Goal: Task Accomplishment & Management: Use online tool/utility

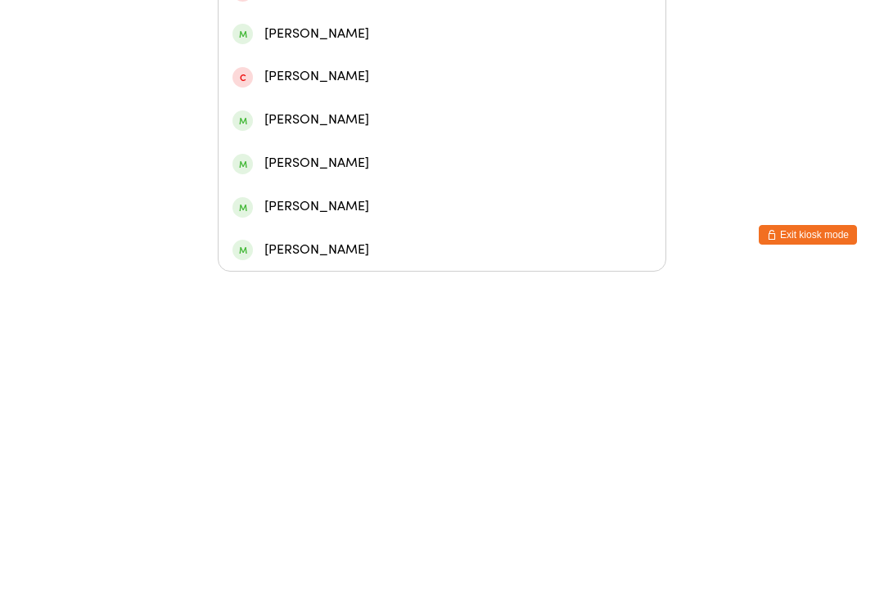
type input "Laccie"
click at [273, 268] on div "[PERSON_NAME]" at bounding box center [441, 279] width 419 height 22
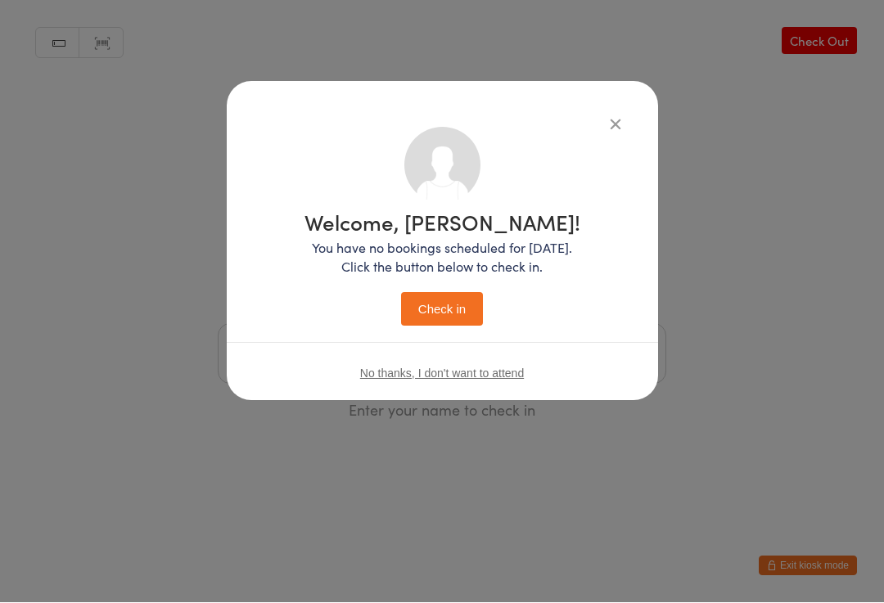
click at [427, 314] on button "Check in" at bounding box center [442, 310] width 82 height 34
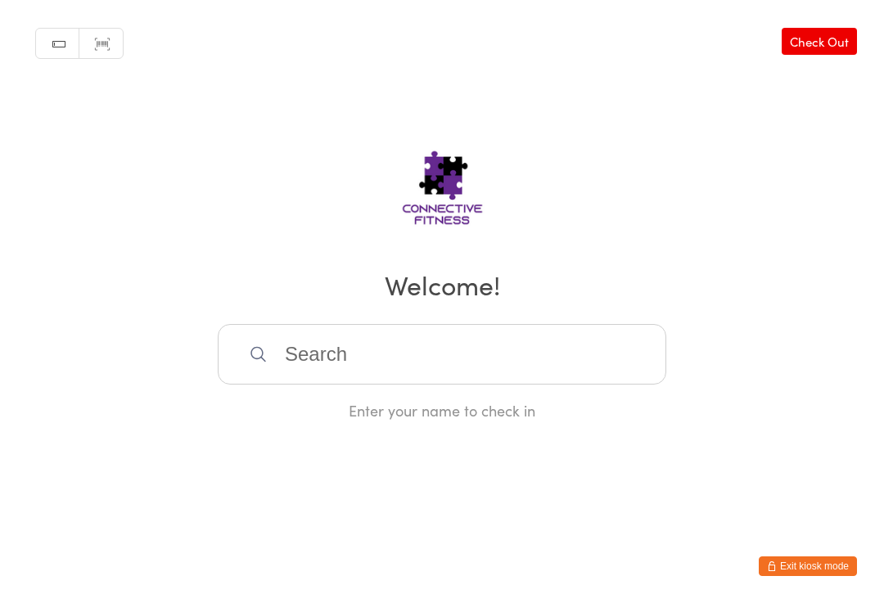
click at [450, 363] on input "search" at bounding box center [442, 354] width 449 height 61
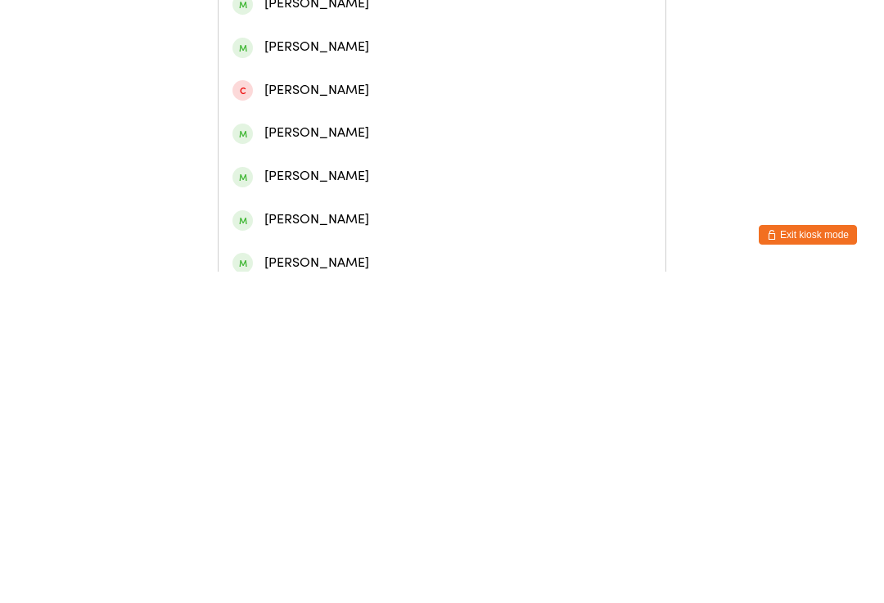
type input "[PERSON_NAME]"
click at [394, 84] on div "[PERSON_NAME]" at bounding box center [441, 76] width 419 height 22
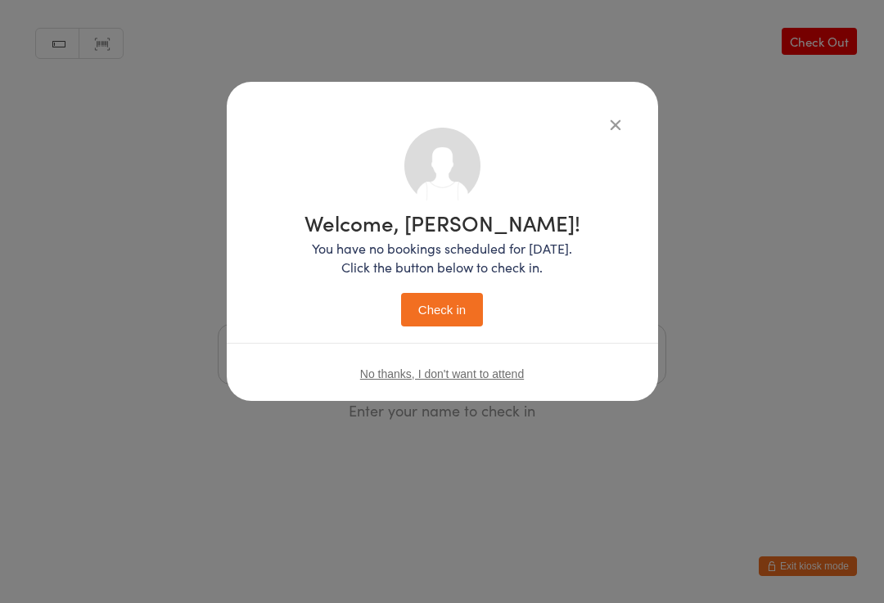
click at [435, 327] on button "Check in" at bounding box center [442, 310] width 82 height 34
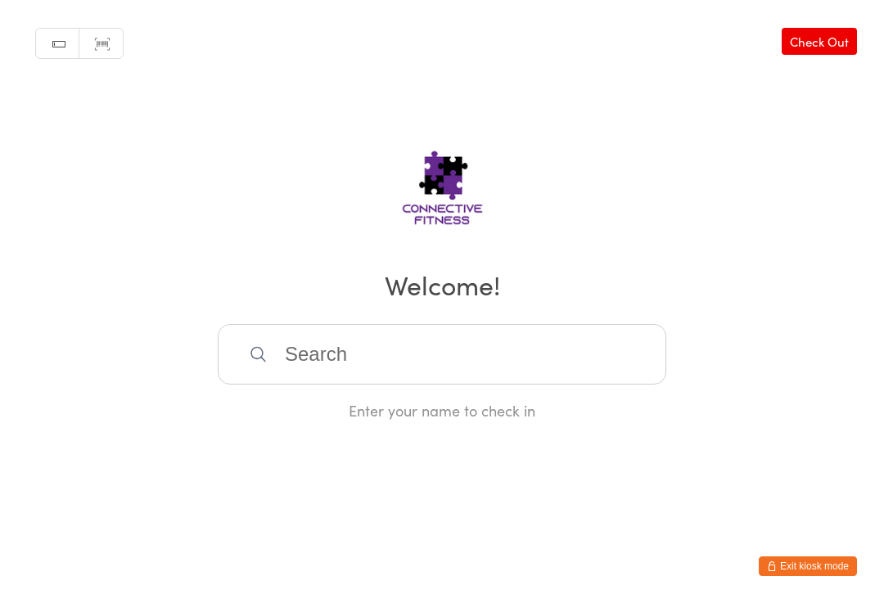
click at [819, 37] on link "Check Out" at bounding box center [819, 41] width 75 height 27
click at [444, 361] on input "search" at bounding box center [442, 354] width 449 height 61
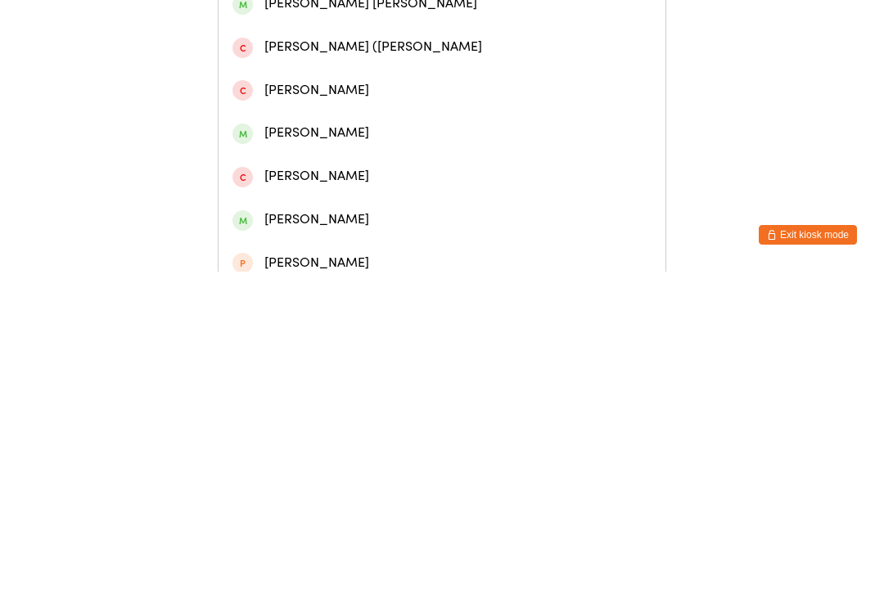
type input "[GEOGRAPHIC_DATA]"
click at [411, 228] on div "[PERSON_NAME]" at bounding box center [442, 205] width 447 height 43
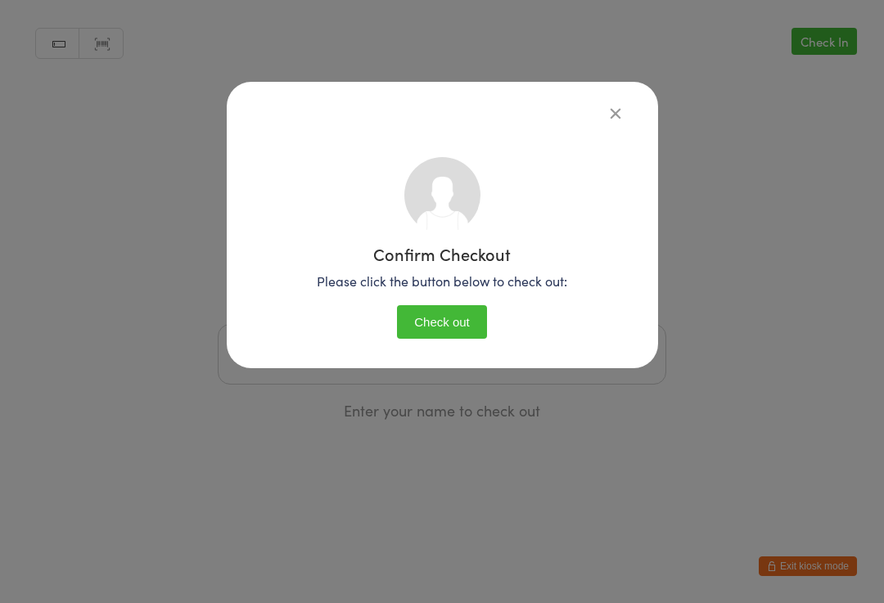
click at [434, 326] on button "Check out" at bounding box center [442, 322] width 90 height 34
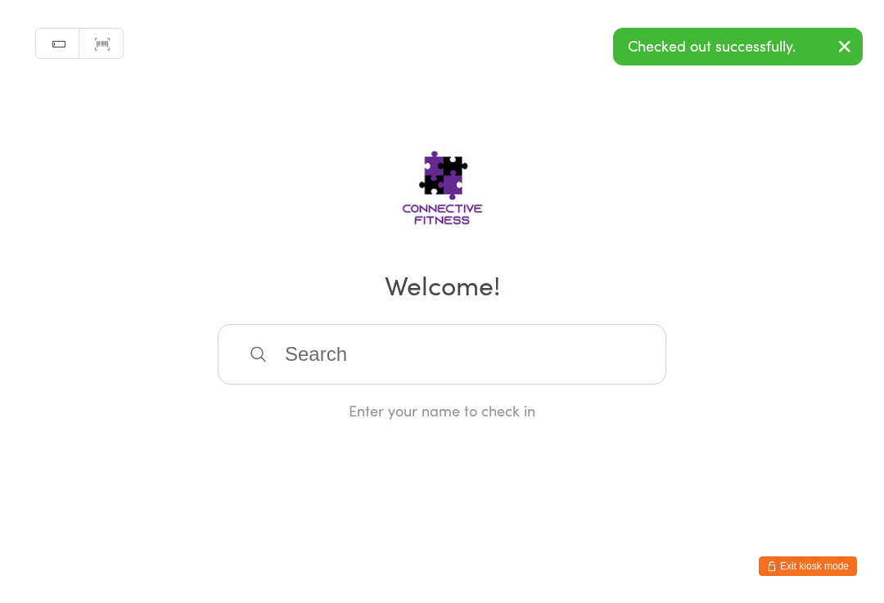
click at [868, 30] on div "Manual search Scanner input Check Out Welcome! Enter your name to check in" at bounding box center [442, 210] width 884 height 421
click at [839, 52] on icon "button" at bounding box center [845, 46] width 20 height 20
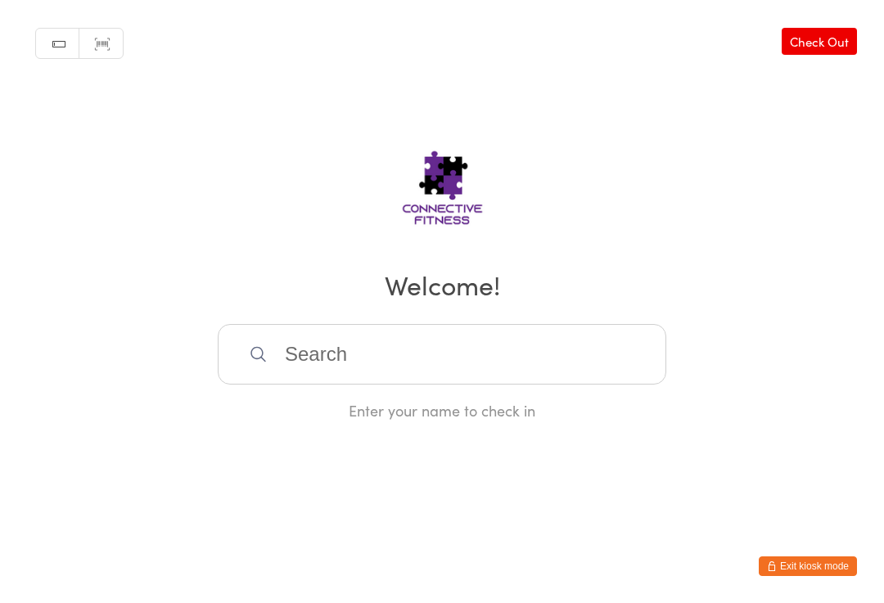
click at [832, 43] on link "Check Out" at bounding box center [819, 41] width 75 height 27
click at [463, 351] on input "search" at bounding box center [442, 354] width 449 height 61
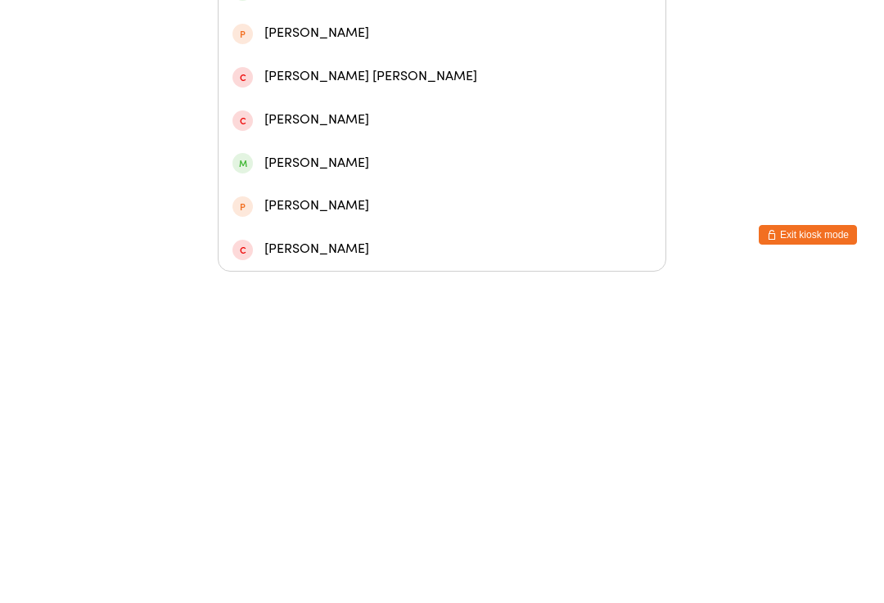
type input "Cross"
click at [413, 224] on div "[PERSON_NAME]" at bounding box center [441, 235] width 419 height 22
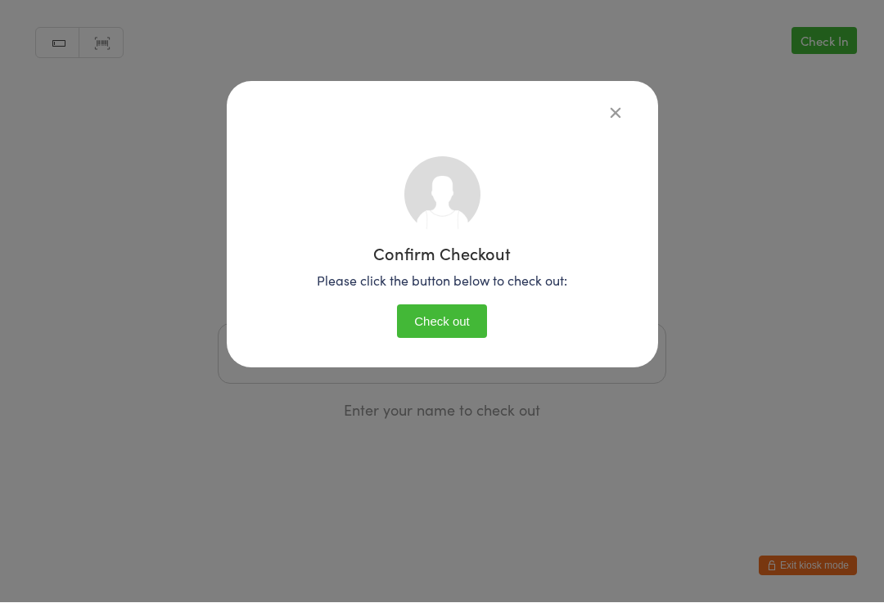
click at [461, 311] on button "Check out" at bounding box center [442, 322] width 90 height 34
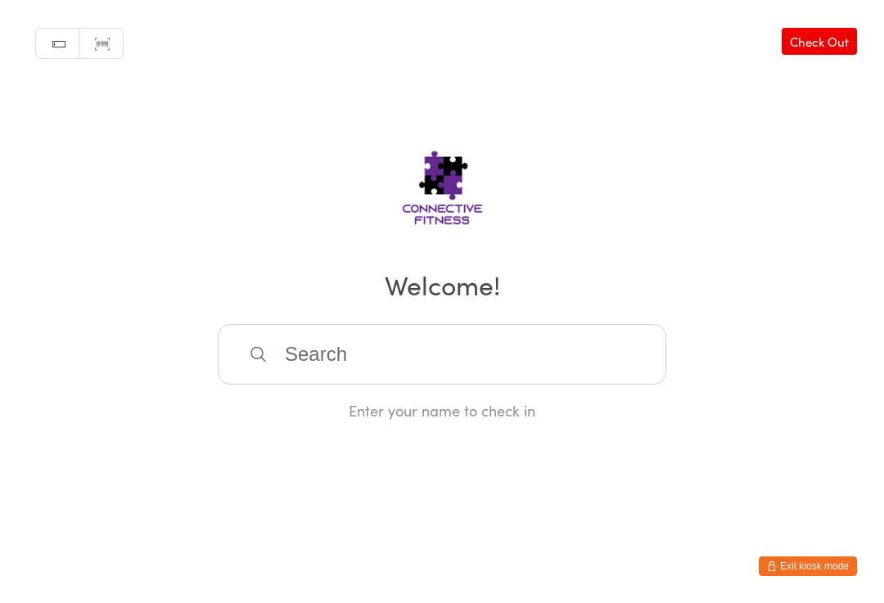
click at [811, 52] on link "Check Out" at bounding box center [819, 41] width 75 height 27
click at [316, 354] on input "search" at bounding box center [442, 354] width 449 height 61
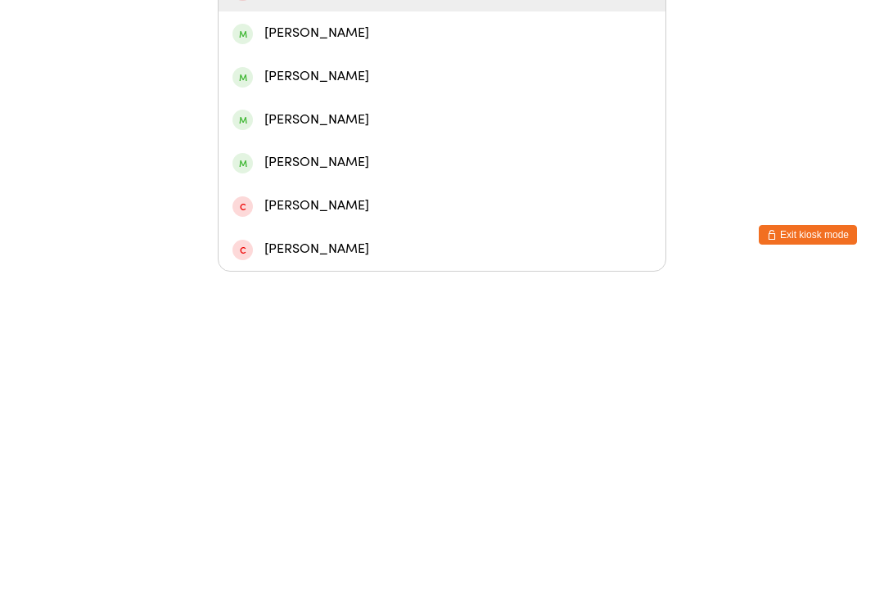
type input "[PERSON_NAME]"
click at [353, 354] on div "[PERSON_NAME]" at bounding box center [441, 365] width 419 height 22
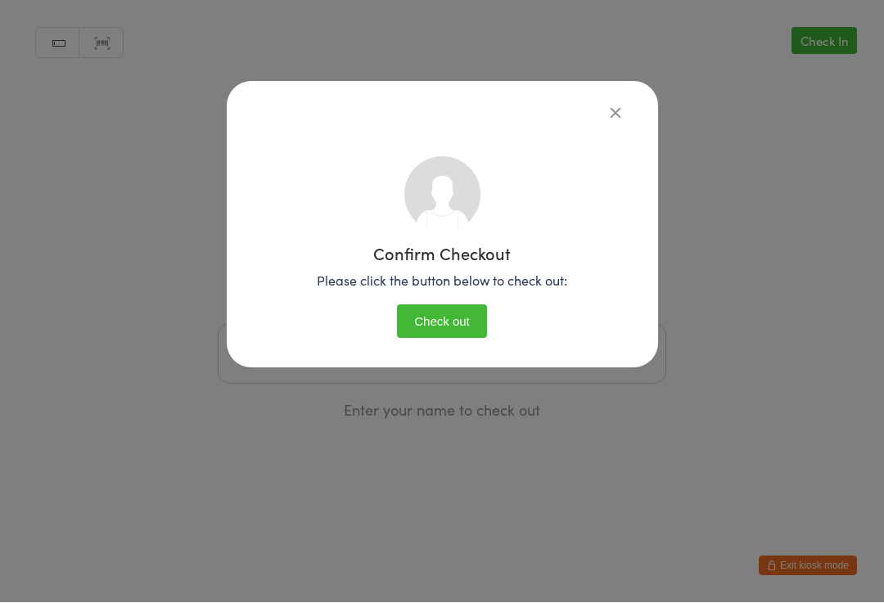
click at [431, 316] on button "Check out" at bounding box center [442, 322] width 90 height 34
